Goal: Check status: Check status

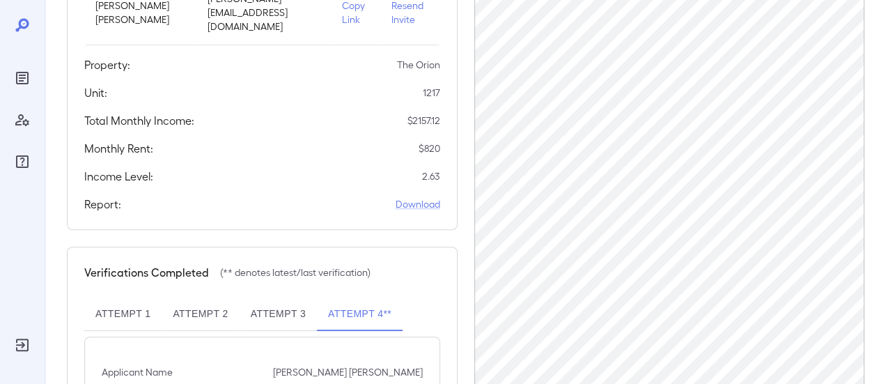
scroll to position [417, 0]
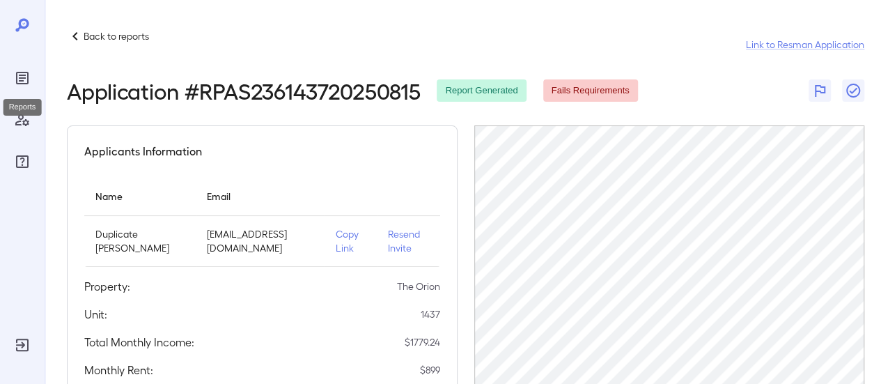
click at [24, 77] on icon "Reports" at bounding box center [22, 78] width 17 height 17
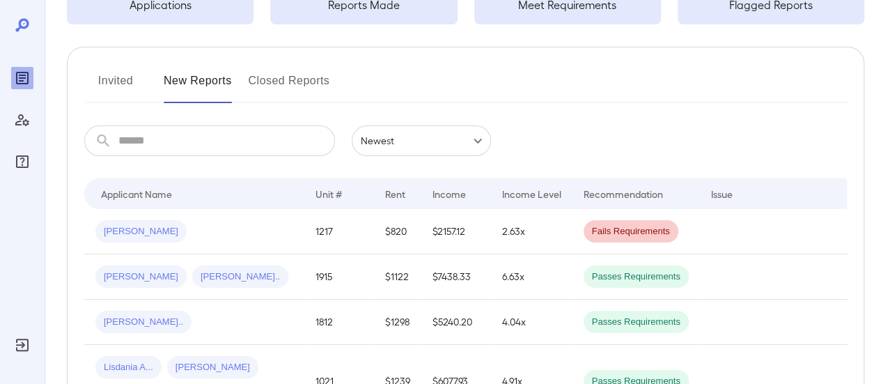
scroll to position [139, 0]
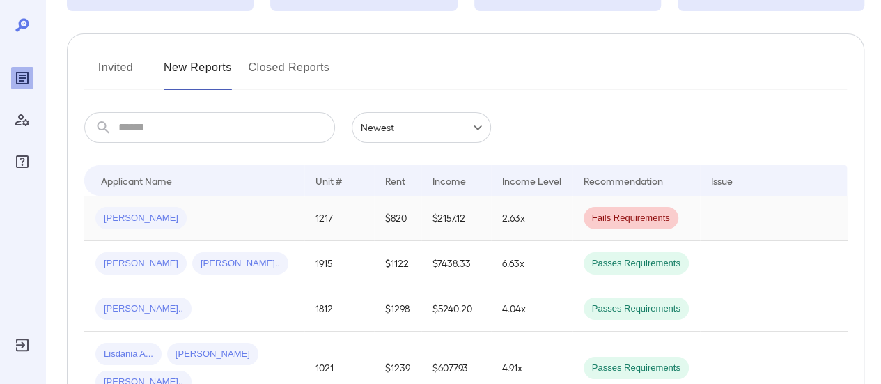
click at [304, 218] on td "1217" at bounding box center [339, 218] width 70 height 45
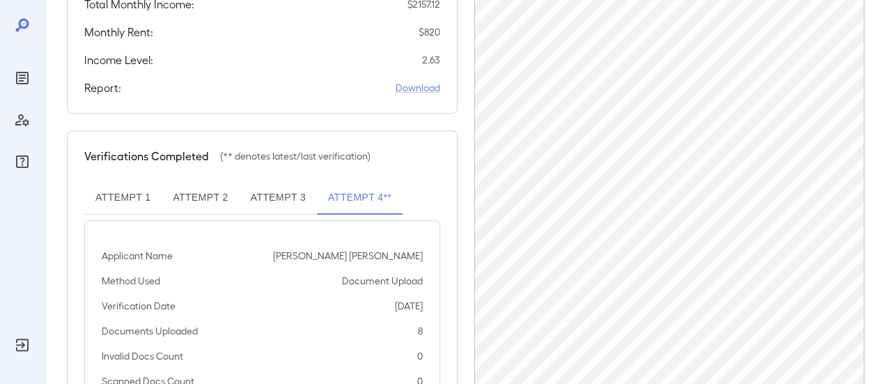
scroll to position [417, 0]
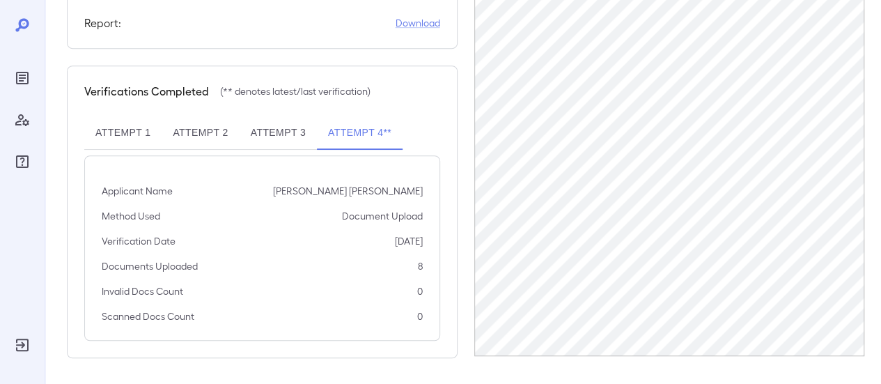
click at [284, 139] on button "Attempt 3" at bounding box center [278, 132] width 77 height 33
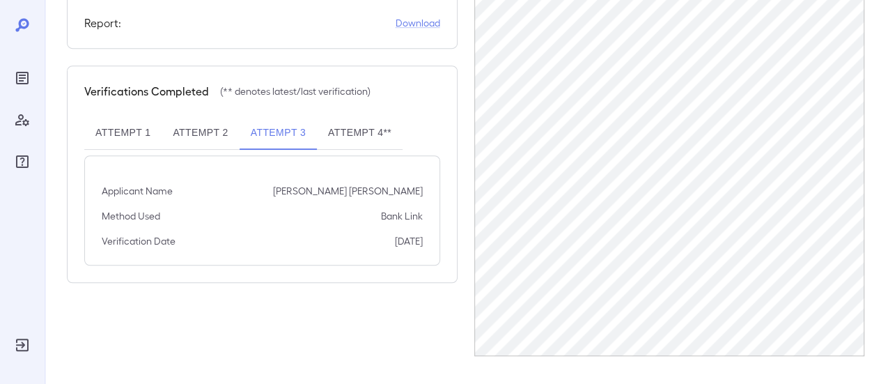
scroll to position [341, 0]
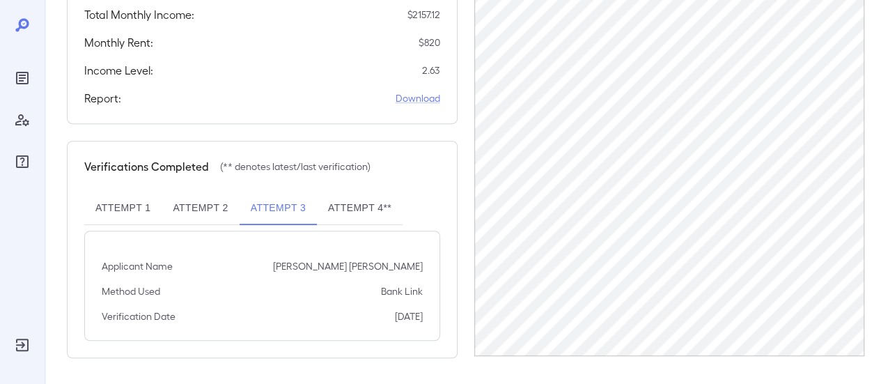
click at [339, 197] on button "Attempt 4**" at bounding box center [360, 208] width 86 height 33
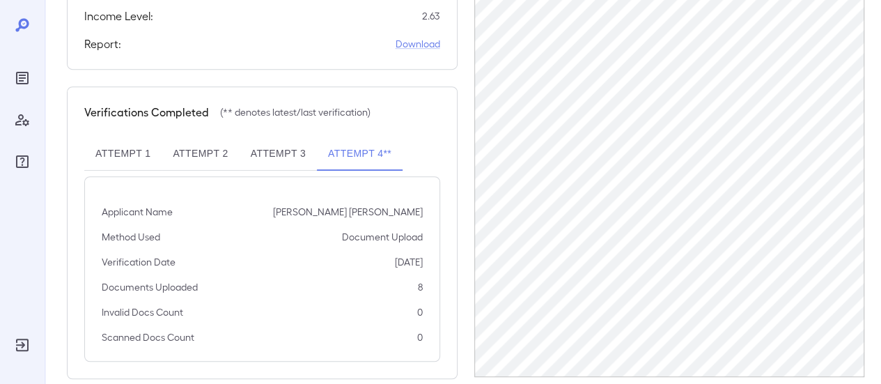
scroll to position [417, 0]
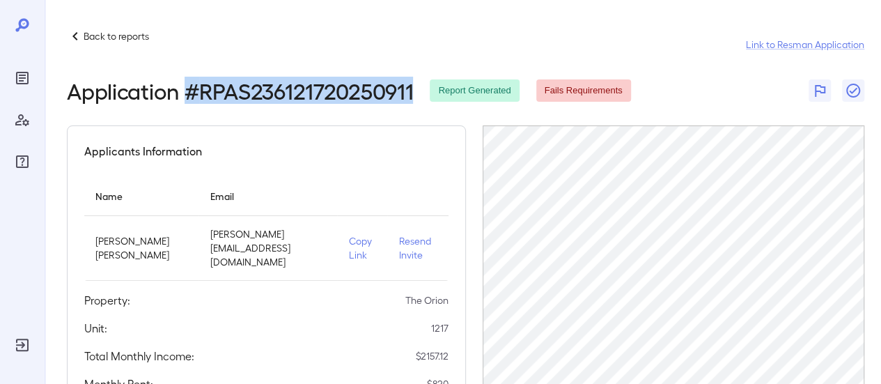
drag, startPoint x: 190, startPoint y: 91, endPoint x: 418, endPoint y: 81, distance: 228.1
click at [418, 81] on div "Application # RPAS236121720250911 Report Generated Fails Requirements" at bounding box center [349, 90] width 564 height 25
copy h2 "# RPAS236121720250911"
